Goal: Task Accomplishment & Management: Use online tool/utility

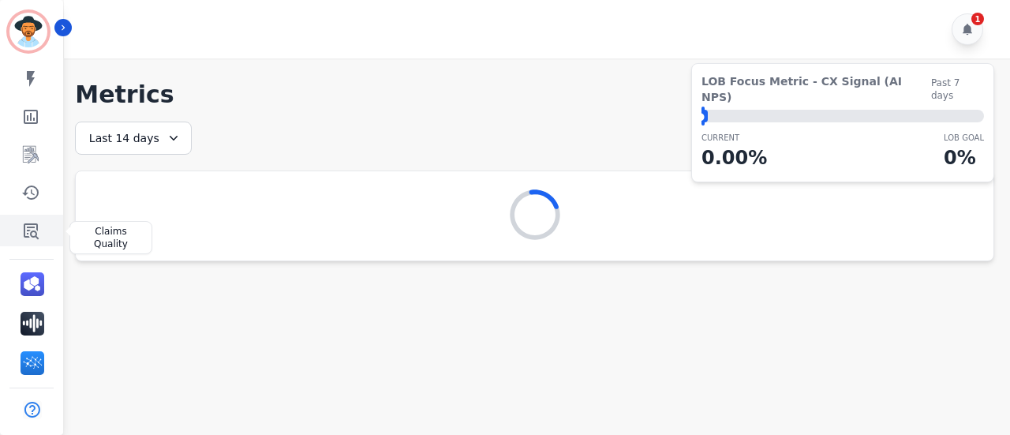
click at [48, 231] on link "Sidebar" at bounding box center [32, 231] width 61 height 32
